Goal: Transaction & Acquisition: Purchase product/service

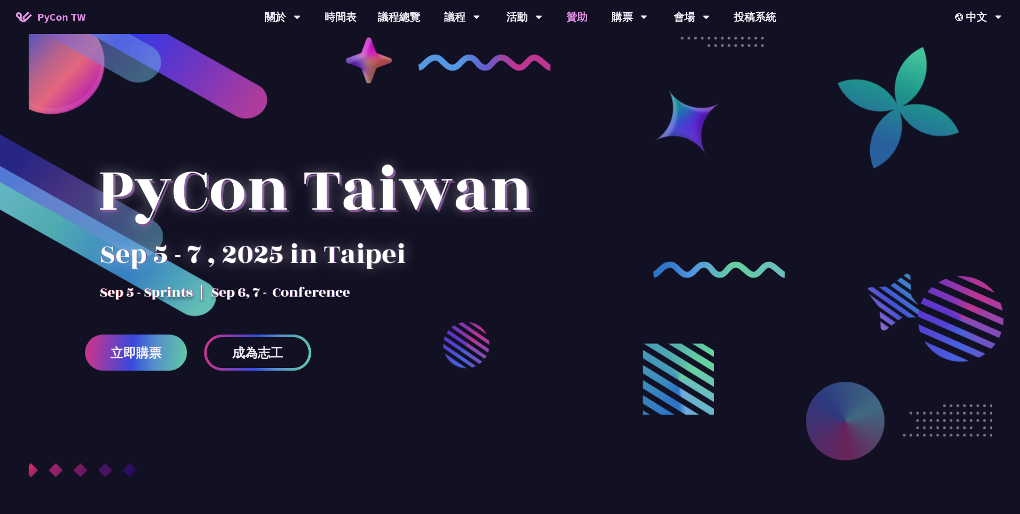
click at [575, 19] on link "贊助" at bounding box center [577, 17] width 42 height 34
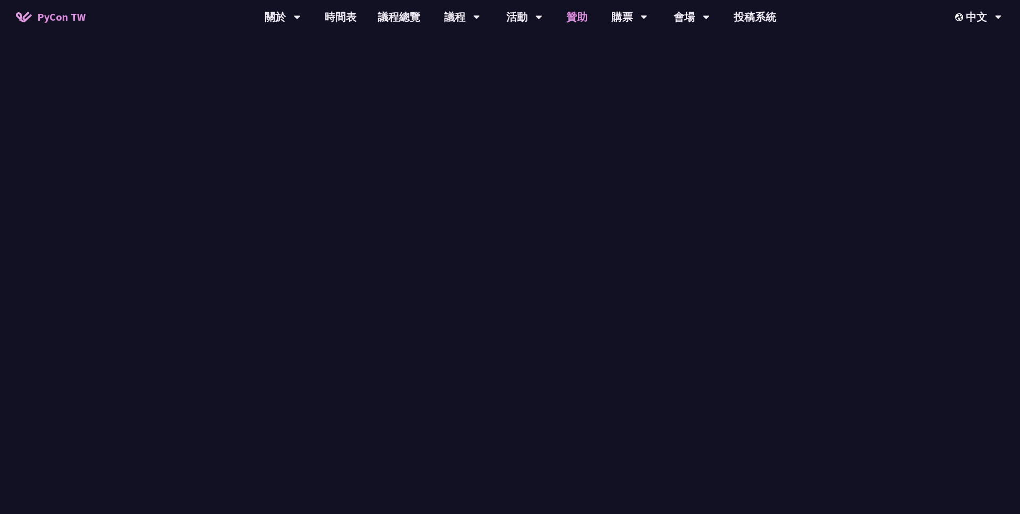
click at [575, 19] on link "贊助" at bounding box center [577, 17] width 42 height 34
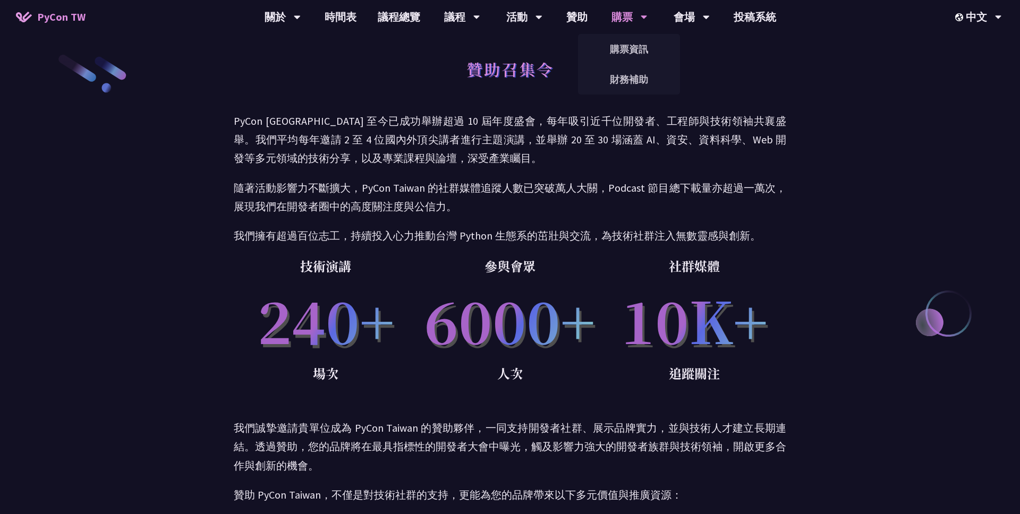
click at [301, 20] on div "購票" at bounding box center [282, 17] width 36 height 34
click at [622, 81] on link "財務補助" at bounding box center [629, 79] width 102 height 25
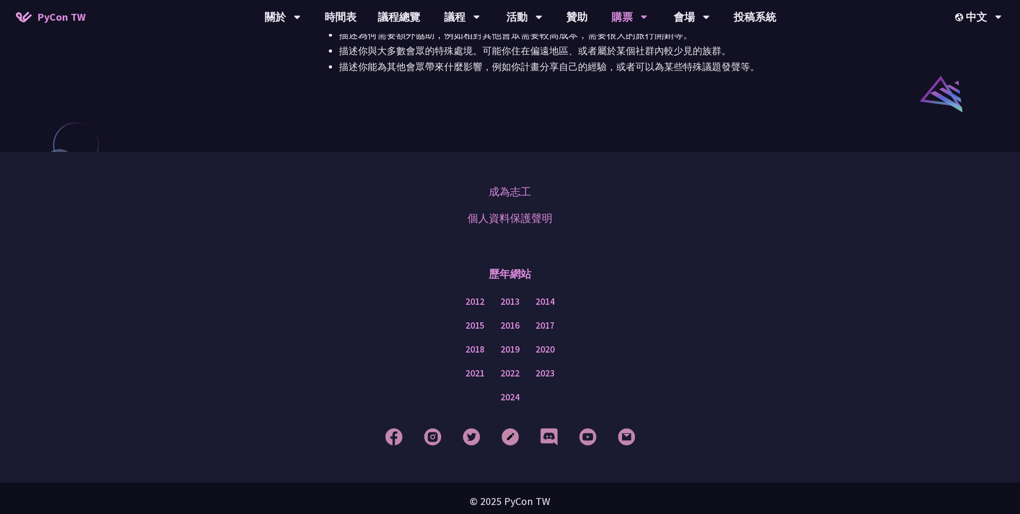
scroll to position [858, 0]
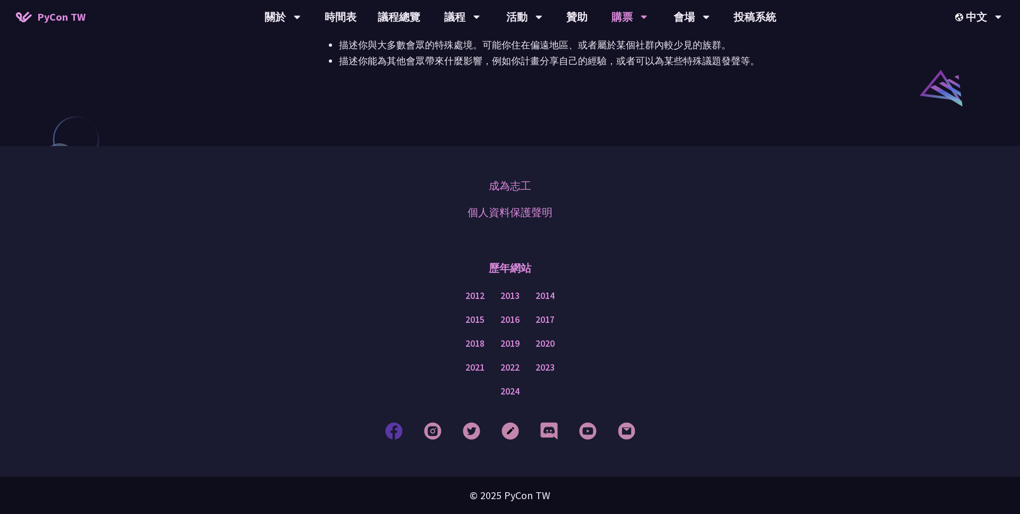
click at [393, 436] on img at bounding box center [394, 431] width 18 height 18
click at [433, 436] on img at bounding box center [433, 431] width 18 height 18
click at [467, 437] on img at bounding box center [472, 431] width 18 height 18
click at [509, 436] on img at bounding box center [510, 431] width 18 height 18
click at [591, 432] on img at bounding box center [588, 431] width 18 height 18
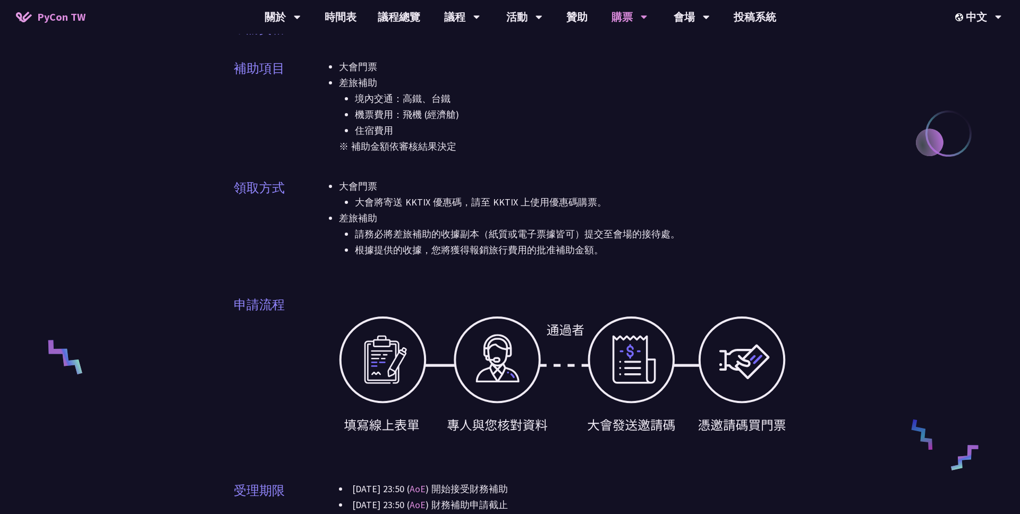
scroll to position [0, 0]
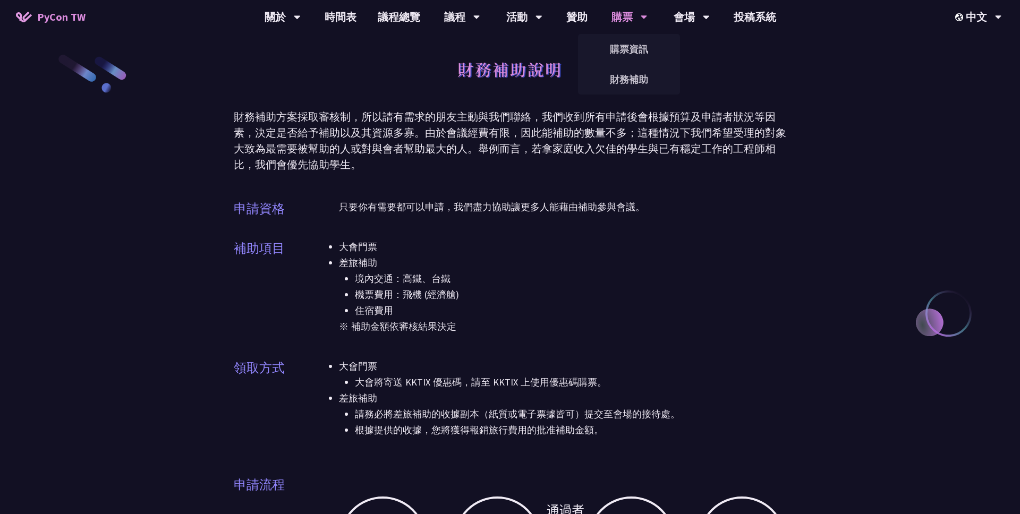
click at [628, 19] on div "購票" at bounding box center [629, 17] width 36 height 34
click at [627, 47] on link "購票資訊" at bounding box center [629, 49] width 102 height 25
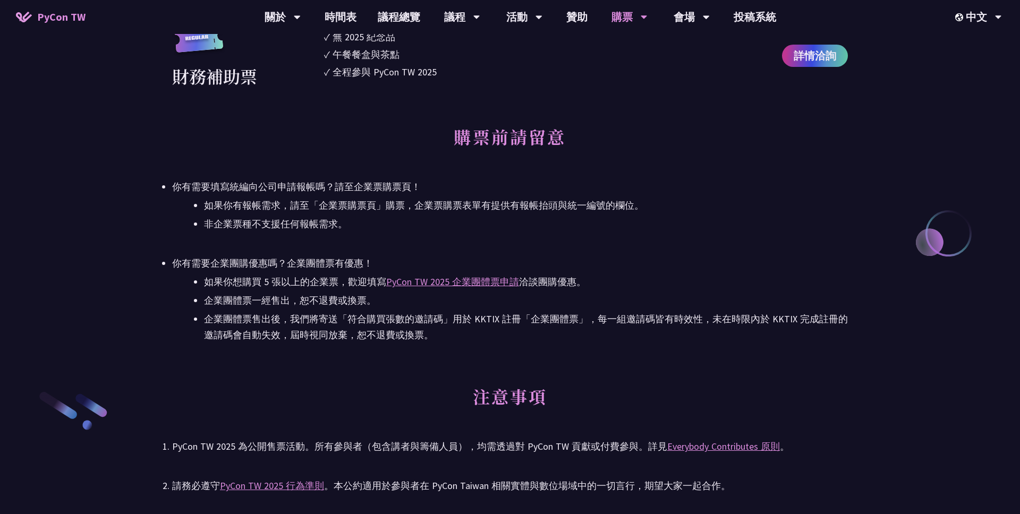
scroll to position [1378, 0]
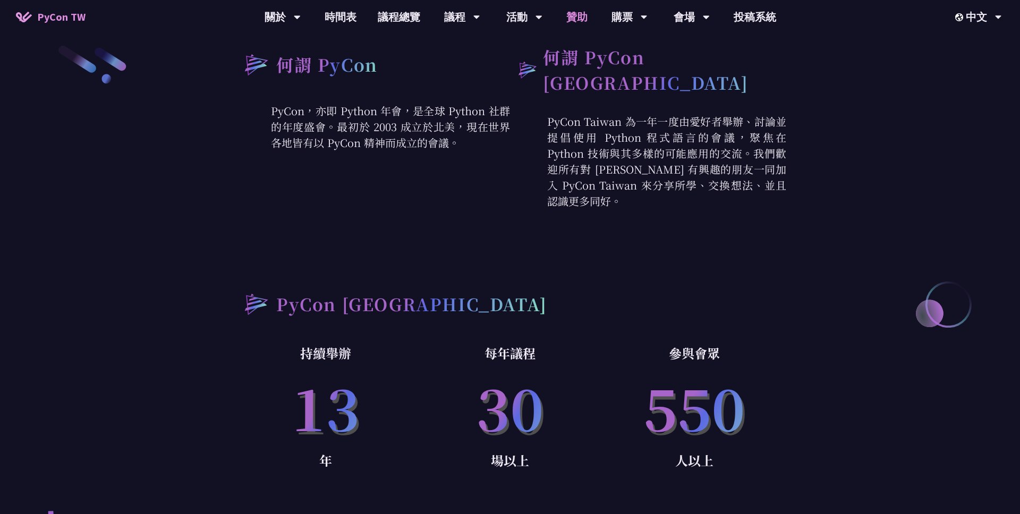
scroll to position [797, 0]
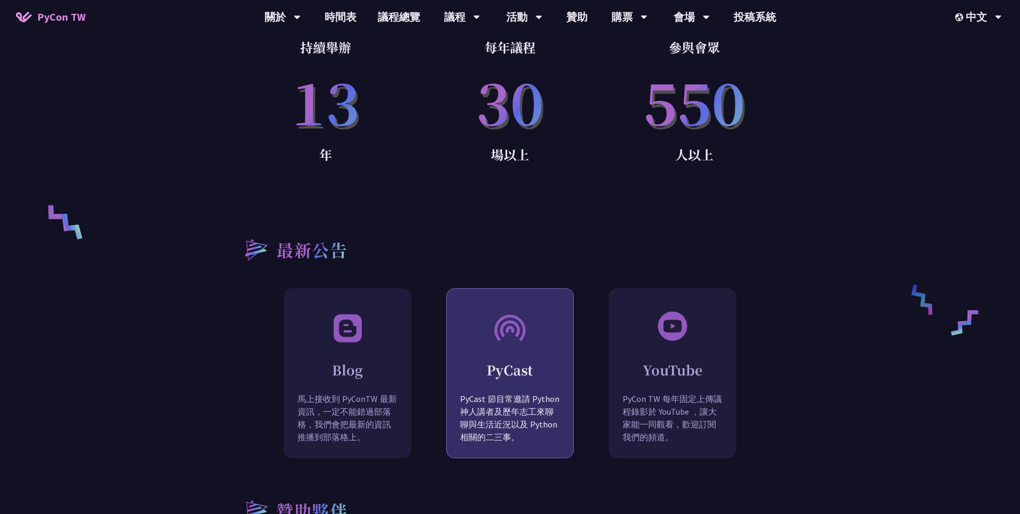
click at [504, 361] on h2 "PyCast" at bounding box center [510, 370] width 126 height 19
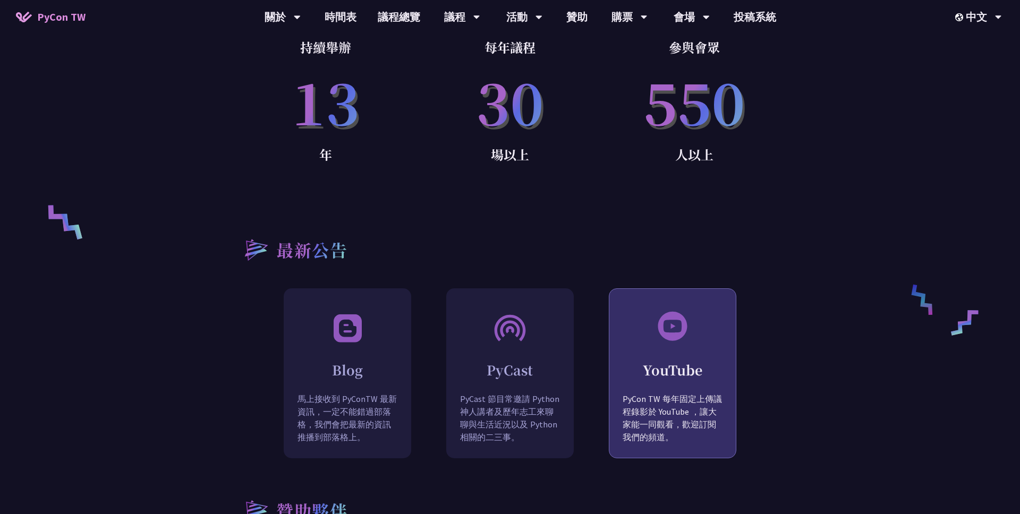
click at [657, 343] on div "YouTube PyCon TW 每年固定上傳議程錄影於 YouTube ，讓大家能一同觀看，歡迎訂閱我們的頻道。" at bounding box center [672, 399] width 126 height 120
click at [681, 320] on img at bounding box center [672, 326] width 32 height 32
click at [671, 361] on h2 "YouTube" at bounding box center [672, 370] width 126 height 19
click at [665, 361] on h2 "YouTube" at bounding box center [672, 370] width 126 height 19
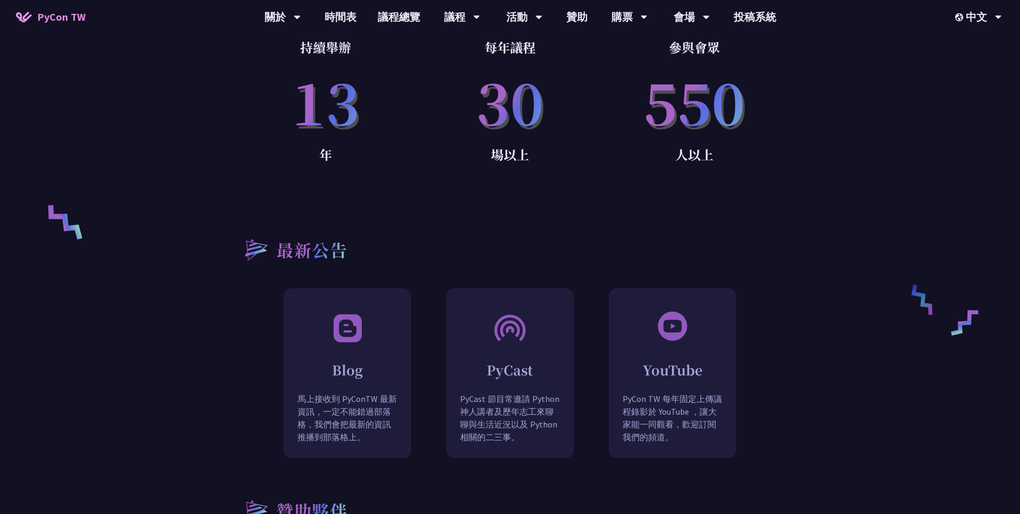
click at [219, 380] on div "何謂 PyCon PyCon，亦即 Python 年會，是全球 Python 社群的年度盛會。最初於 2003 成立於北美，現在世界各地皆有以 PyCon 精…" at bounding box center [510, 493] width 1020 height 1616
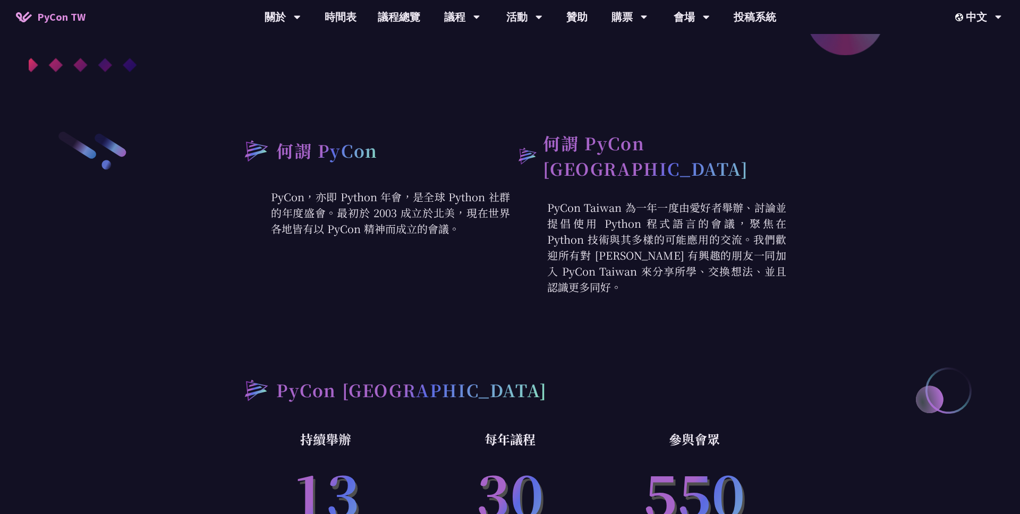
scroll to position [401, 0]
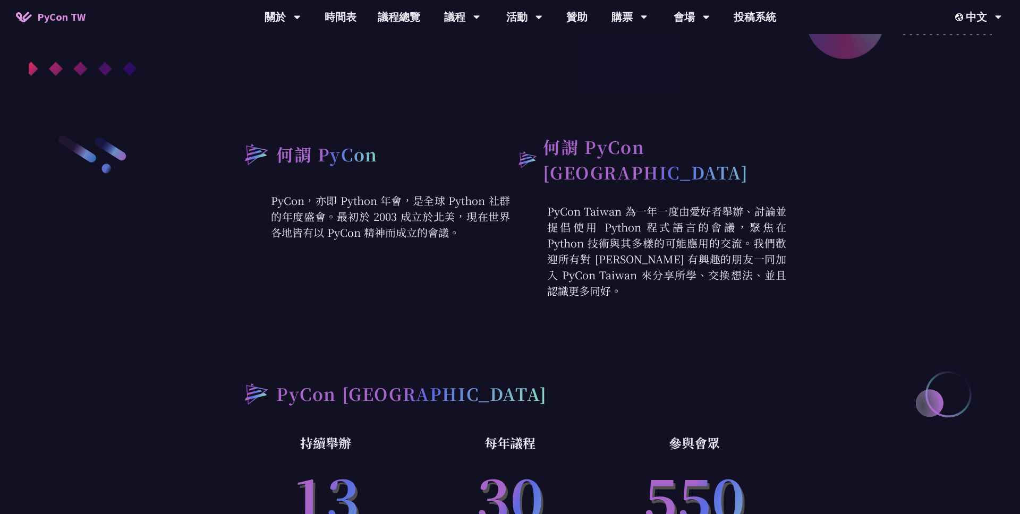
click at [469, 247] on div "何謂 PyCon PyCon，亦即 Python 年會，是全球 Python 社群的年度盛會。最初於 2003 成立於北美，現在世界各地皆有以 PyCon 精…" at bounding box center [372, 216] width 276 height 165
